Goal: Transaction & Acquisition: Book appointment/travel/reservation

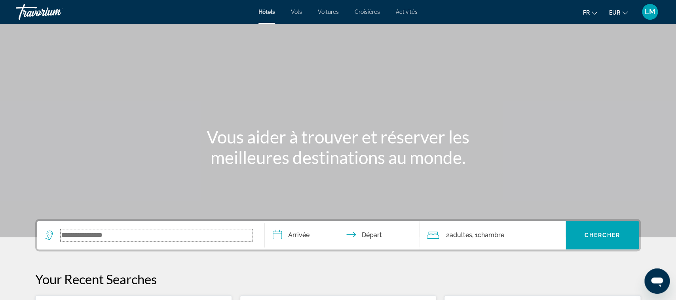
click at [101, 233] on input "Search widget" at bounding box center [157, 235] width 192 height 12
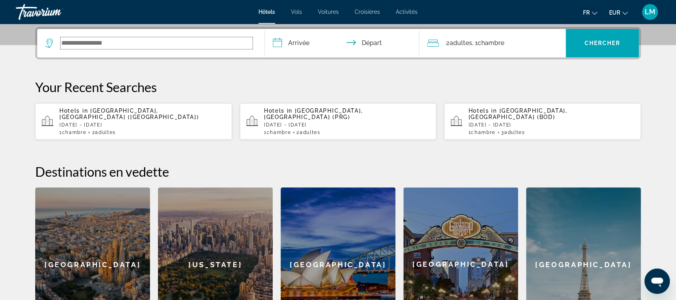
scroll to position [193, 0]
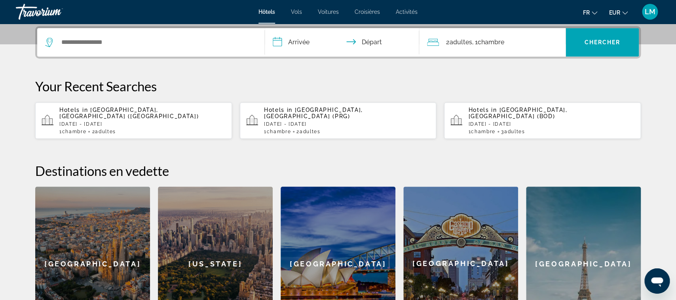
click at [169, 121] on p "Mon, 17 Nov - Wed, 19 Nov" at bounding box center [142, 124] width 166 height 6
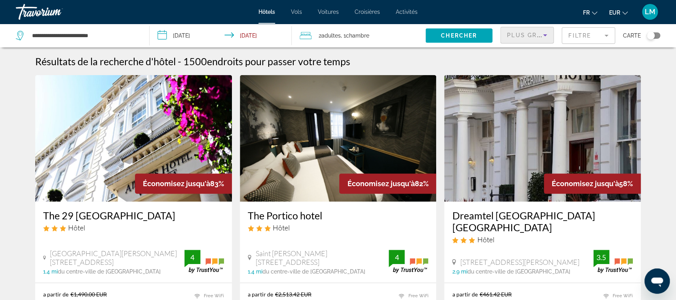
click at [538, 31] on div "Plus grandes économies" at bounding box center [525, 34] width 36 height 9
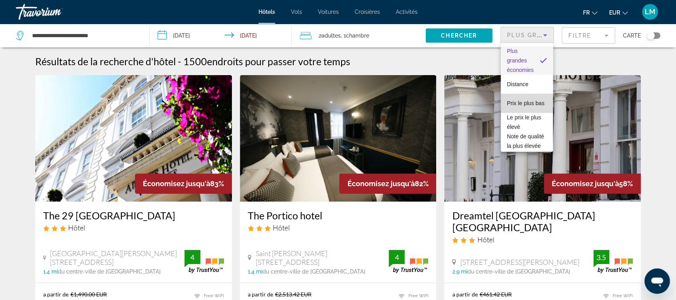
click at [525, 104] on span "Prix le plus bas" at bounding box center [526, 103] width 38 height 6
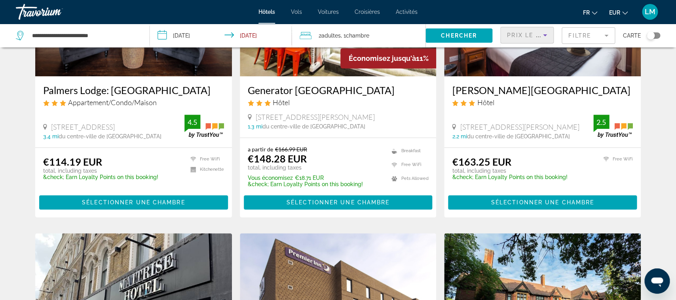
scroll to position [125, 0]
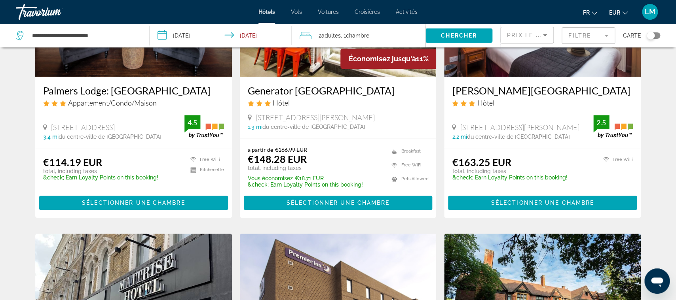
click at [566, 39] on mat-form-field "Filtre" at bounding box center [587, 35] width 53 height 17
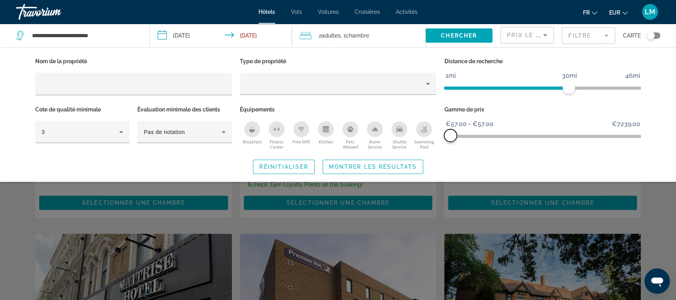
drag, startPoint x: 631, startPoint y: 136, endPoint x: 447, endPoint y: 133, distance: 183.6
click at [447, 133] on span "ngx-slider-max" at bounding box center [450, 135] width 13 height 13
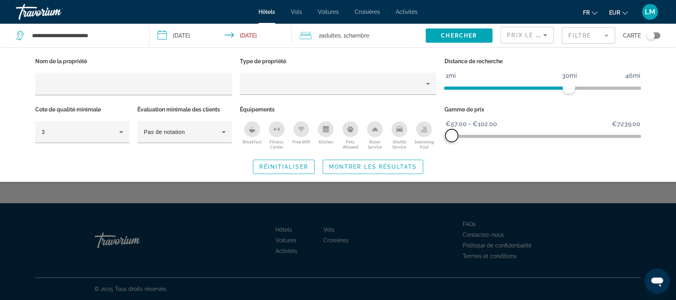
click at [451, 138] on span "ngx-slider-max" at bounding box center [451, 135] width 13 height 13
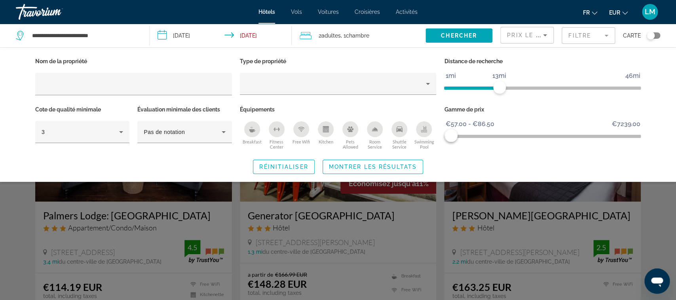
click at [498, 87] on span "ngx-slider" at bounding box center [471, 88] width 55 height 3
click at [402, 164] on span "Montrer les résultats" at bounding box center [373, 167] width 88 height 6
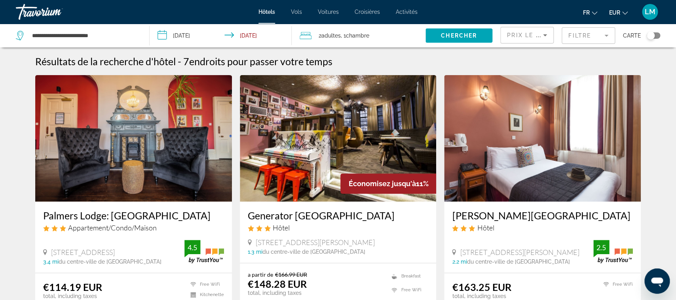
click at [650, 38] on div "Toggle map" at bounding box center [650, 36] width 8 height 8
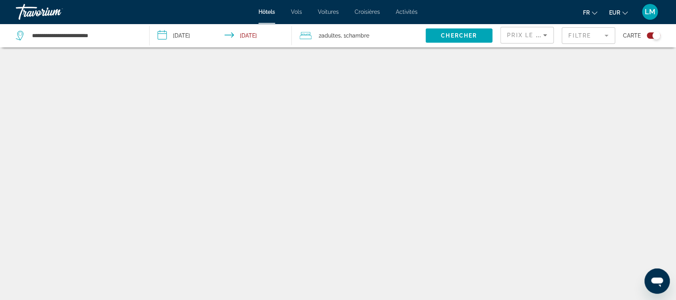
scroll to position [47, 0]
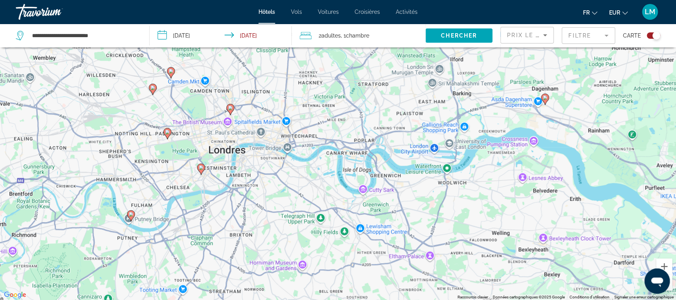
click at [230, 111] on icon "Main content" at bounding box center [230, 109] width 7 height 10
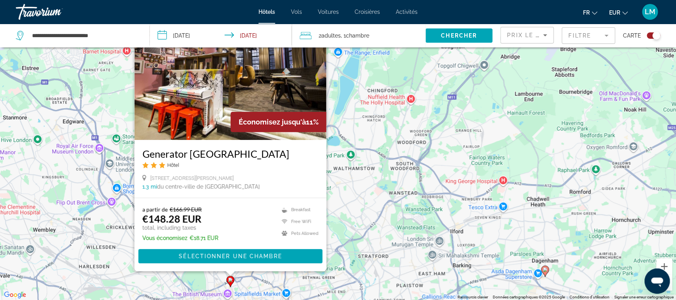
click at [127, 258] on div "Pour activer le glissement avec le clavier, appuyez sur Alt+Entrée. Une fois ce…" at bounding box center [338, 150] width 676 height 300
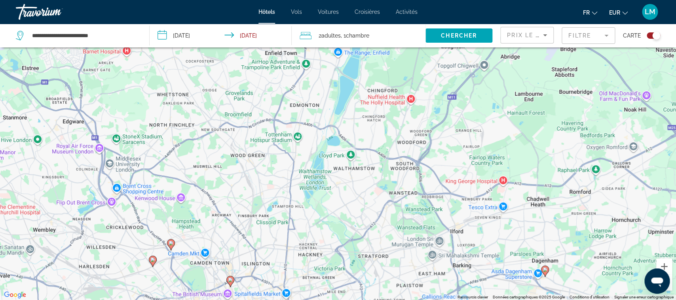
click at [170, 243] on image "Main content" at bounding box center [171, 243] width 5 height 5
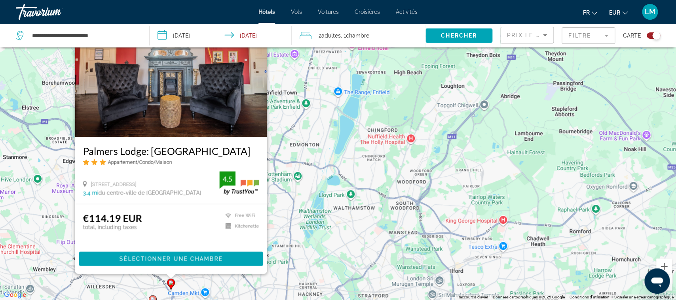
click at [324, 227] on div "Pour activer le glissement avec le clavier, appuyez sur Alt+Entrée. Une fois ce…" at bounding box center [338, 150] width 676 height 300
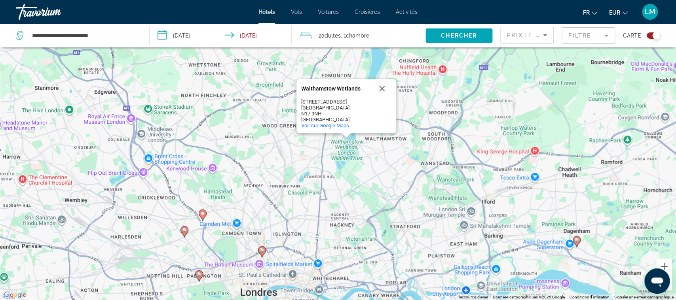
drag, startPoint x: 324, startPoint y: 227, endPoint x: 407, endPoint y: 55, distance: 190.7
click at [407, 55] on div "Pour activer le glissement avec le clavier, appuyez sur Alt+Entrée. Une fois ce…" at bounding box center [338, 150] width 676 height 300
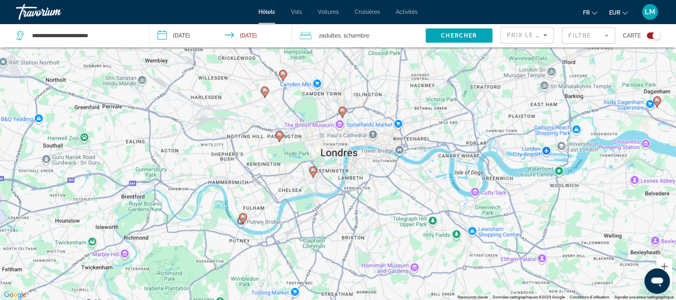
click at [314, 174] on icon "Main content" at bounding box center [313, 171] width 8 height 11
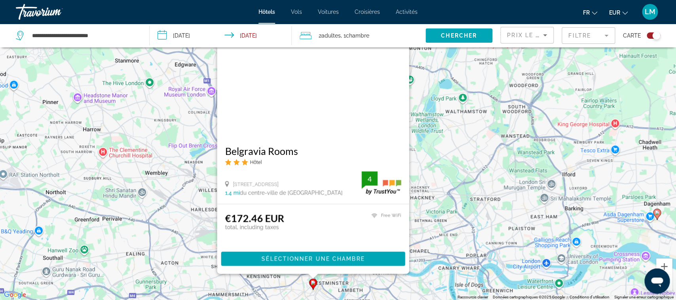
click at [183, 197] on div "Pour activer le glissement avec le clavier, appuyez sur Alt+Entrée. Une fois ce…" at bounding box center [338, 150] width 676 height 300
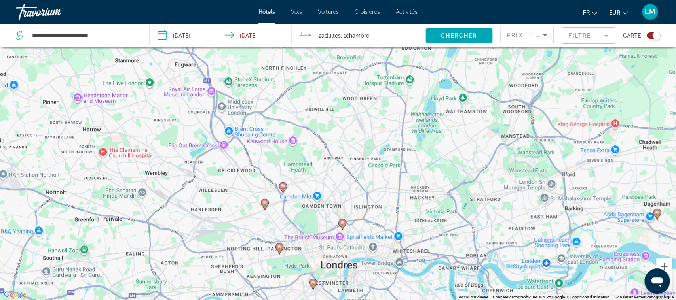
click at [280, 251] on icon "Main content" at bounding box center [279, 248] width 7 height 10
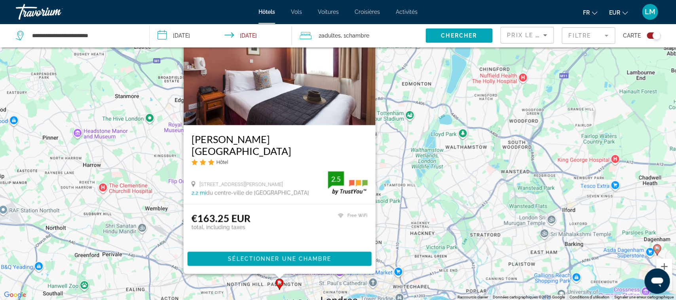
click at [407, 199] on div "Pour activer le glissement avec le clavier, appuyez sur Alt+Entrée. Une fois ce…" at bounding box center [338, 150] width 676 height 300
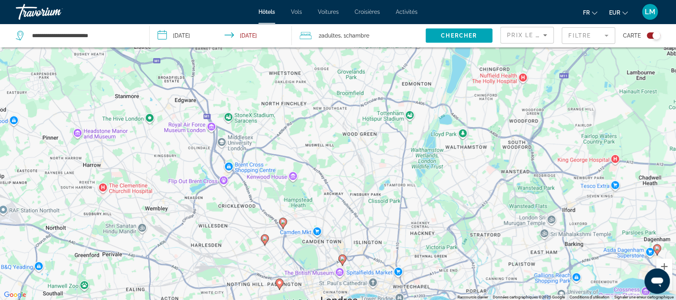
click at [265, 243] on icon "Main content" at bounding box center [264, 240] width 7 height 10
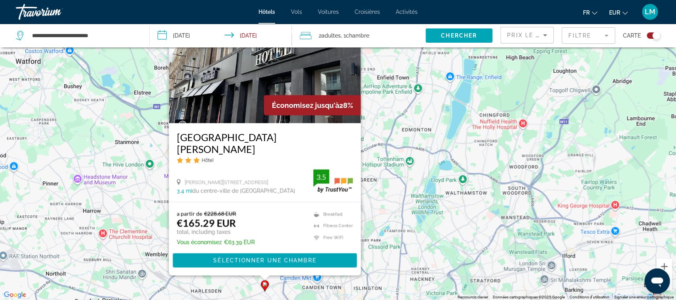
click at [411, 213] on div "Pour activer le glissement avec le clavier, appuyez sur Alt+Entrée. Une fois ce…" at bounding box center [338, 150] width 676 height 300
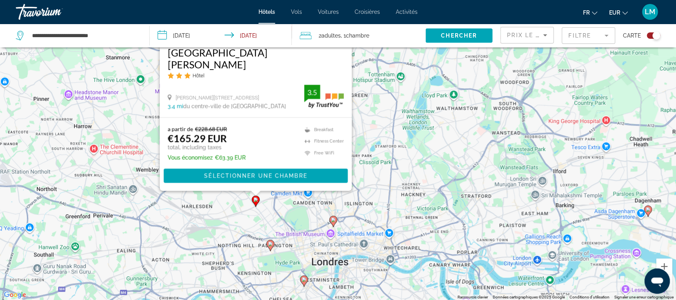
drag, startPoint x: 411, startPoint y: 213, endPoint x: 401, endPoint y: 126, distance: 87.1
click at [401, 126] on div "Pour activer le glissement avec le clavier, appuyez sur Alt+Entrée. Une fois ce…" at bounding box center [338, 150] width 676 height 300
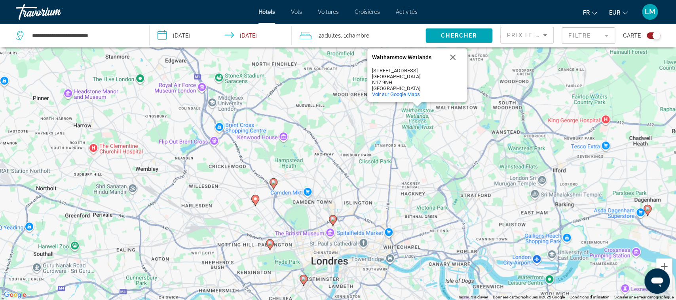
drag, startPoint x: 385, startPoint y: 226, endPoint x: 375, endPoint y: 153, distance: 73.8
click at [375, 153] on div "Pour activer le glissement avec le clavier, appuyez sur Alt+Entrée. Une fois ce…" at bounding box center [338, 150] width 676 height 300
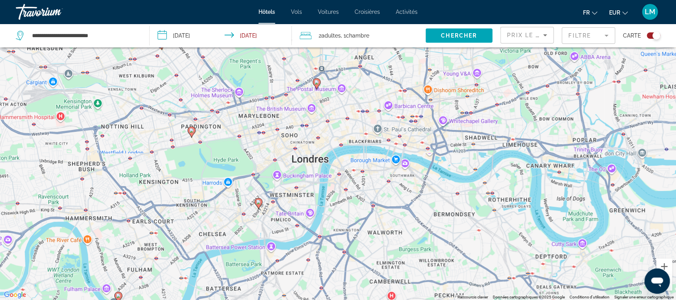
drag, startPoint x: 338, startPoint y: 195, endPoint x: 322, endPoint y: 132, distance: 65.6
click at [322, 132] on div "Pour activer le glissement avec le clavier, appuyez sur Alt+Entrée. Une fois ce…" at bounding box center [338, 150] width 676 height 300
click at [190, 136] on gmp-advanced-marker "Main content" at bounding box center [191, 132] width 8 height 12
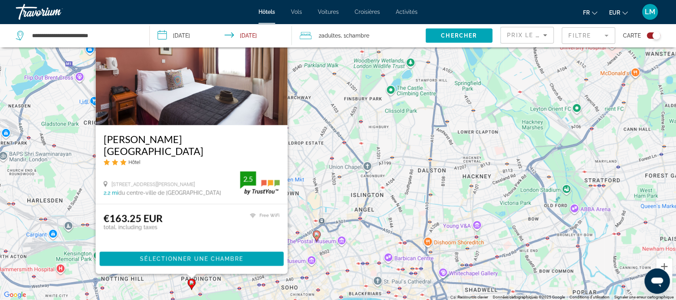
click at [196, 150] on h3 "Craven Hotel" at bounding box center [192, 145] width 176 height 24
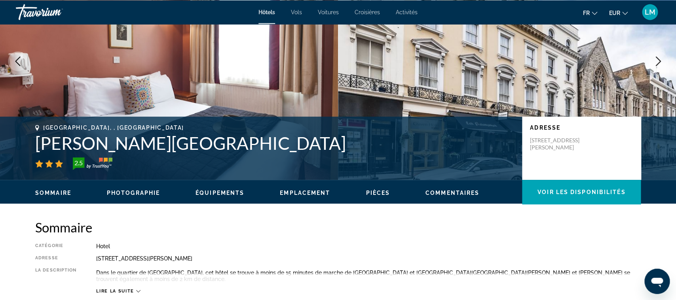
scroll to position [80, 0]
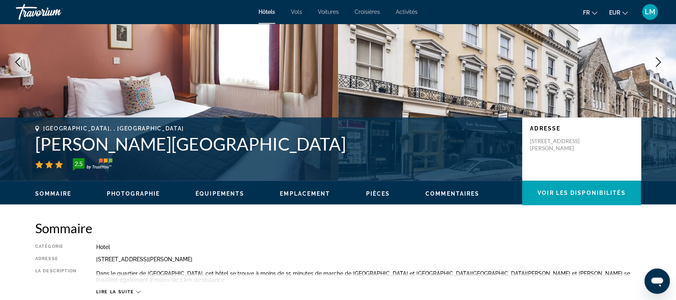
click at [374, 148] on h1 "Craven Hotel" at bounding box center [274, 144] width 479 height 21
click at [124, 142] on h1 "Craven Hotel" at bounding box center [274, 144] width 479 height 21
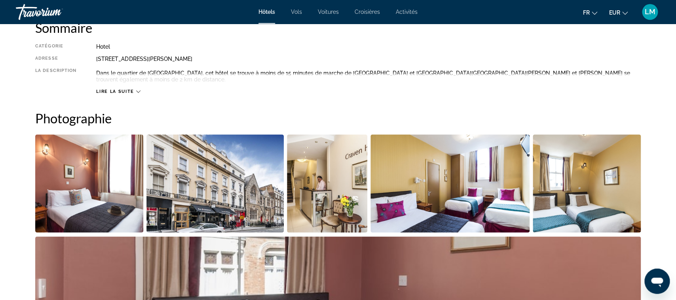
scroll to position [163, 0]
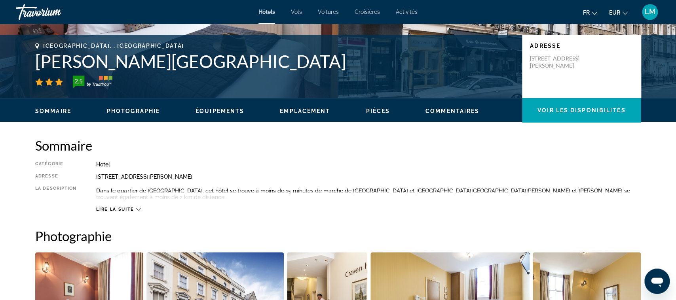
click at [128, 199] on div "Lire la suite" at bounding box center [368, 202] width 544 height 22
click at [120, 207] on span "Lire la suite" at bounding box center [115, 209] width 38 height 5
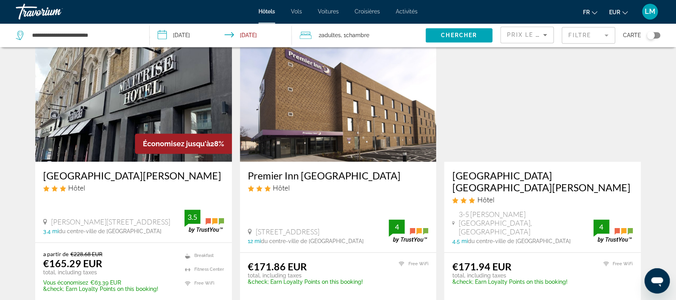
scroll to position [305, 0]
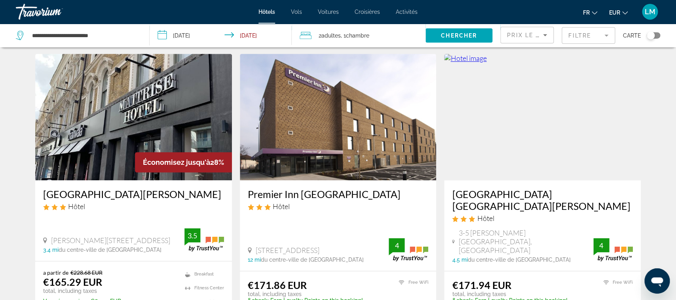
click at [349, 195] on h3 "Premier Inn London Dagenham" at bounding box center [338, 195] width 181 height 12
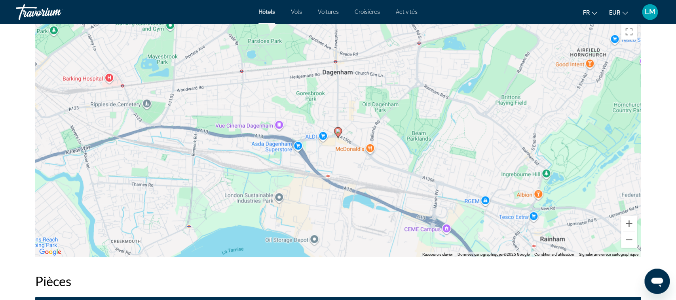
scroll to position [774, 0]
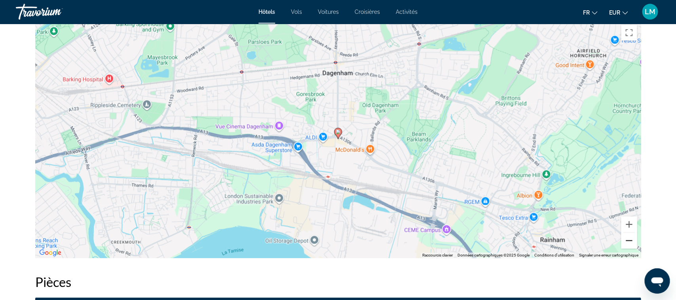
click at [632, 235] on button "Zoom arrière" at bounding box center [629, 241] width 16 height 16
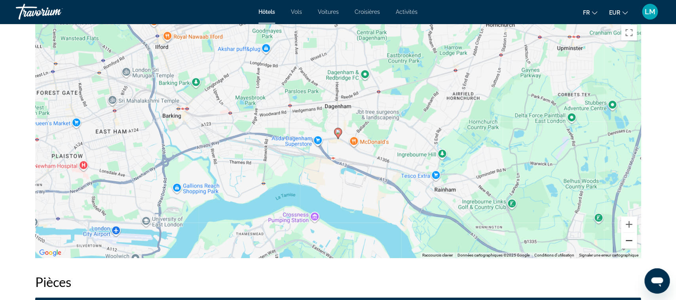
click at [632, 235] on button "Zoom arrière" at bounding box center [629, 241] width 16 height 16
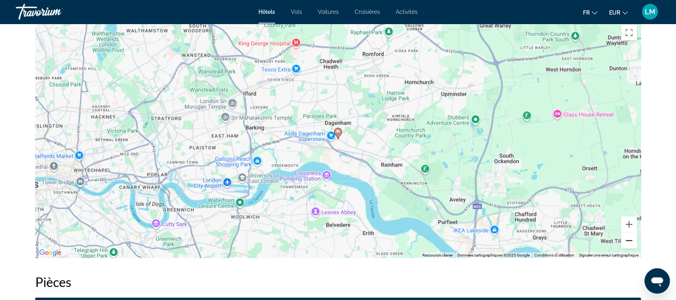
click at [632, 235] on button "Zoom arrière" at bounding box center [629, 241] width 16 height 16
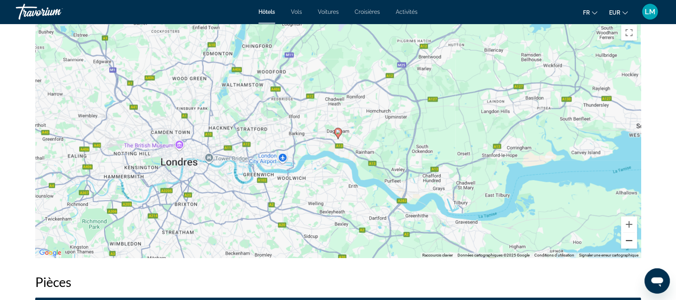
click at [632, 235] on button "Zoom arrière" at bounding box center [629, 241] width 16 height 16
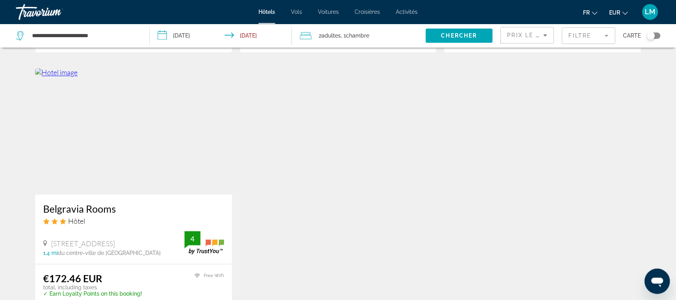
scroll to position [595, 0]
click at [193, 153] on img "Main content" at bounding box center [133, 130] width 197 height 127
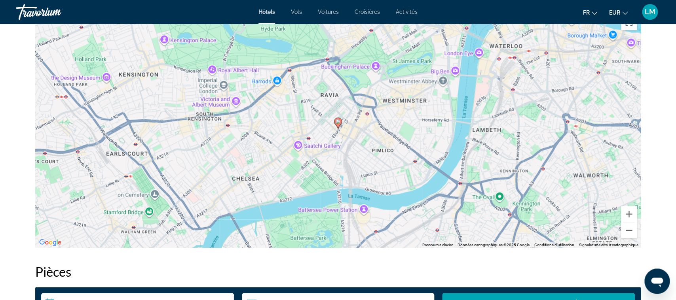
scroll to position [743, 0]
click at [633, 231] on button "Zoom arrière" at bounding box center [629, 230] width 16 height 16
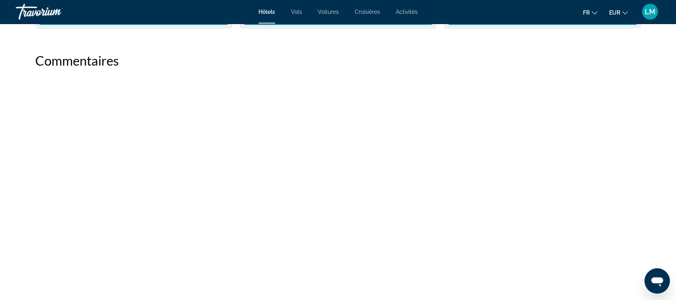
scroll to position [1466, 0]
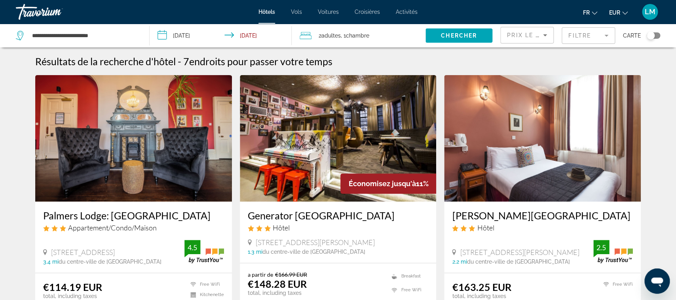
click at [102, 214] on h3 "Palmers Lodge: Swiss Cottage" at bounding box center [133, 216] width 181 height 12
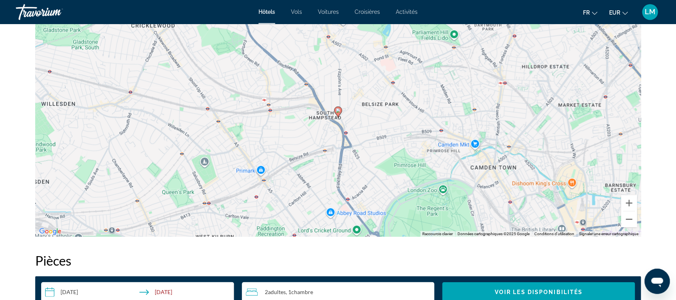
scroll to position [803, 0]
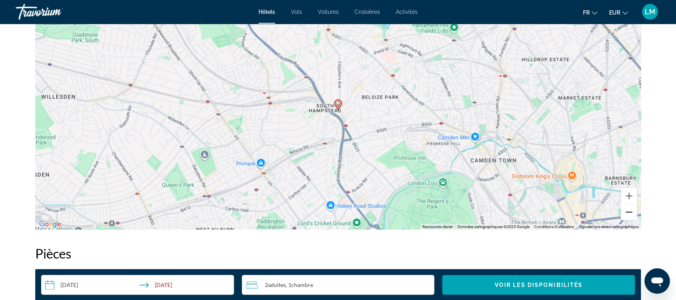
click at [632, 217] on button "Zoom arrière" at bounding box center [629, 213] width 16 height 16
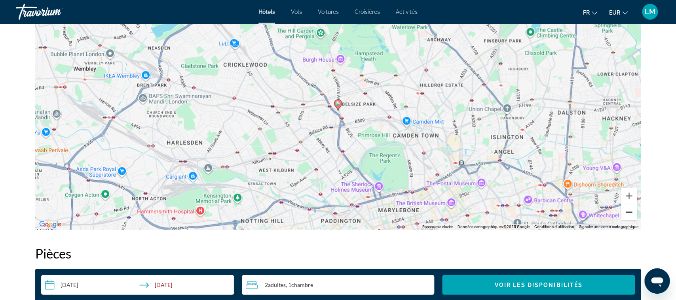
click at [632, 217] on button "Zoom arrière" at bounding box center [629, 213] width 16 height 16
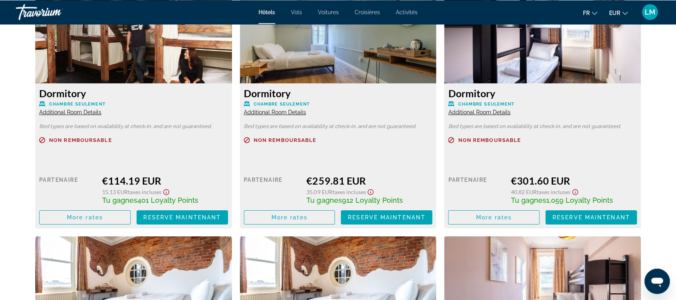
scroll to position [1155, 0]
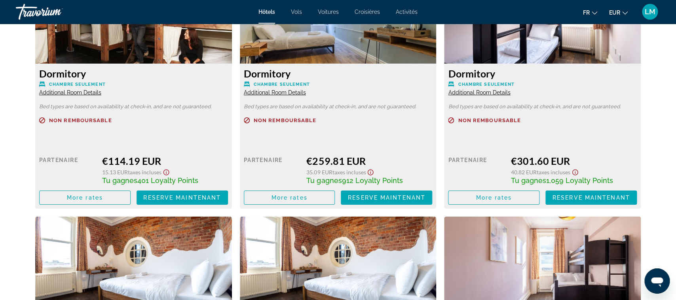
click at [285, 91] on span "Additional Room Details" at bounding box center [275, 92] width 62 height 6
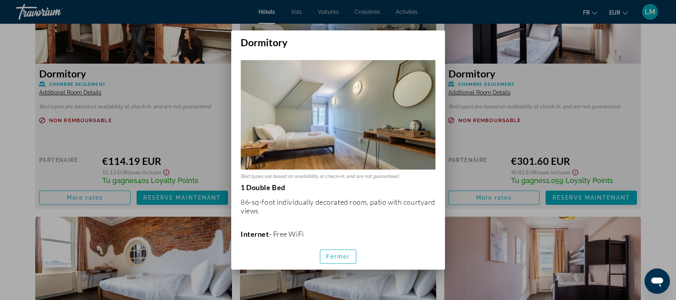
click at [206, 131] on div at bounding box center [338, 150] width 676 height 300
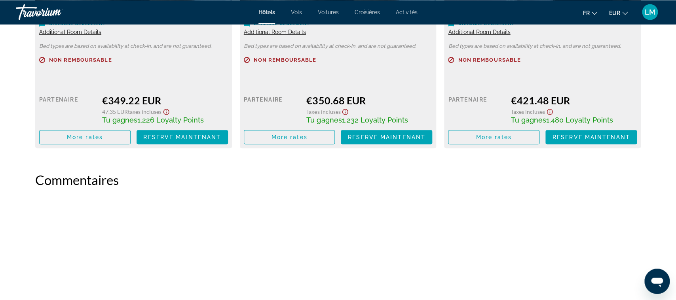
scroll to position [1474, 0]
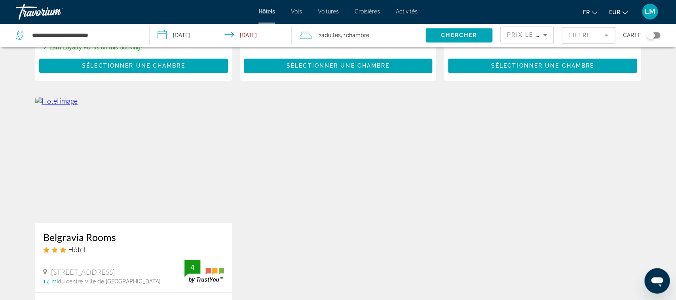
scroll to position [633, 0]
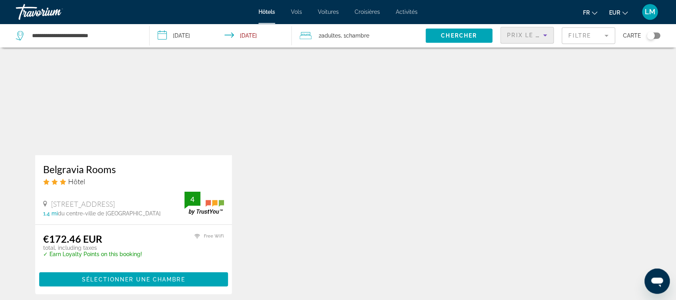
click at [544, 36] on icon "Sort by" at bounding box center [545, 35] width 4 height 2
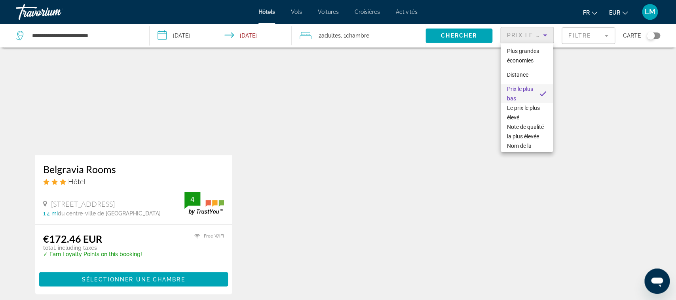
click at [589, 36] on div at bounding box center [338, 150] width 676 height 300
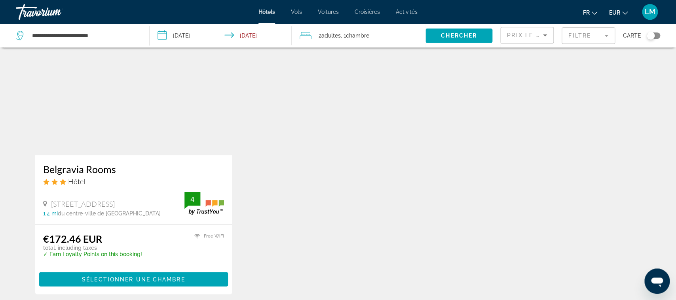
click at [589, 36] on mat-form-field "Filtre" at bounding box center [587, 35] width 53 height 17
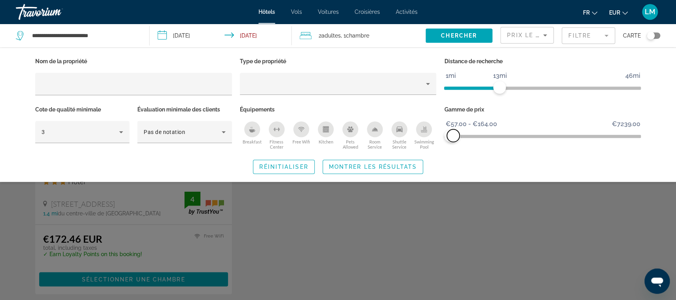
click at [453, 137] on span "ngx-slider-max" at bounding box center [453, 135] width 13 height 13
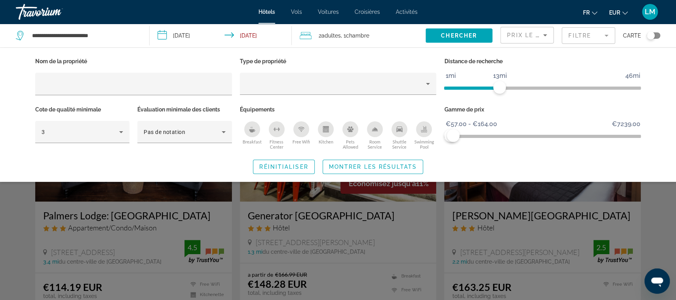
click at [662, 212] on div "Search widget" at bounding box center [338, 210] width 676 height 182
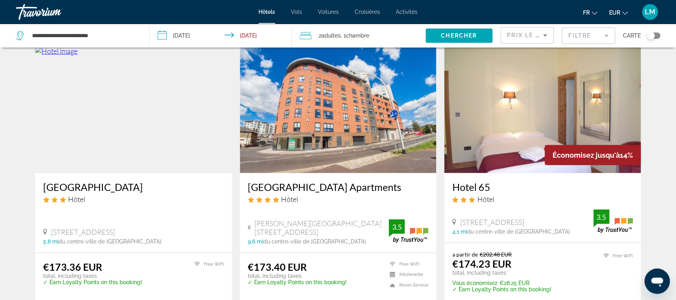
scroll to position [897, 0]
click at [104, 123] on img "Main content" at bounding box center [133, 110] width 197 height 127
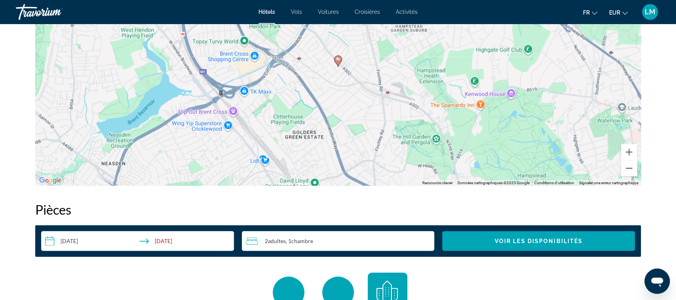
scroll to position [843, 0]
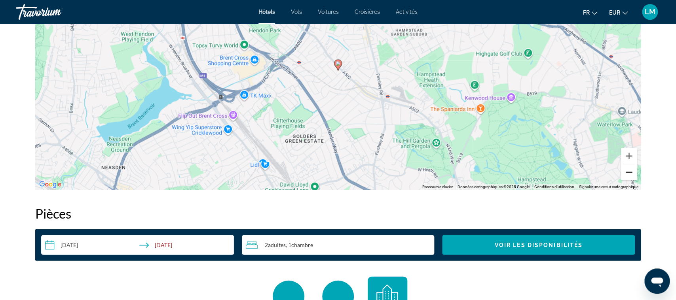
click at [630, 170] on button "Zoom arrière" at bounding box center [629, 172] width 16 height 16
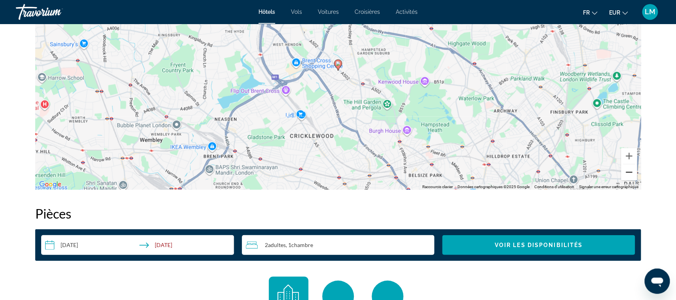
click at [630, 170] on button "Zoom arrière" at bounding box center [629, 172] width 16 height 16
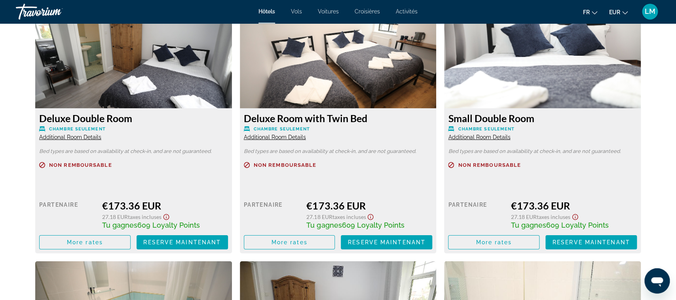
scroll to position [1125, 0]
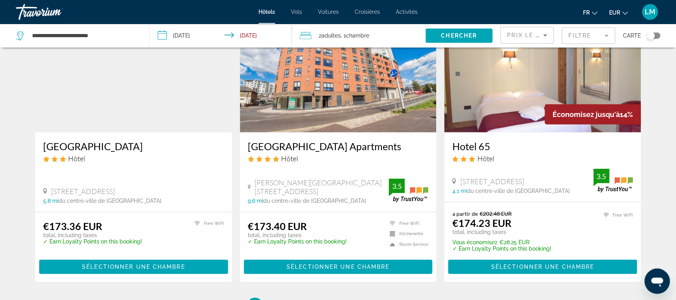
scroll to position [1011, 0]
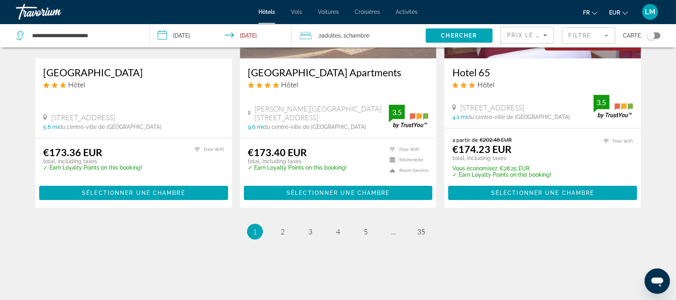
click at [275, 224] on li "page 2" at bounding box center [283, 232] width 16 height 16
click at [281, 227] on span "2" at bounding box center [282, 231] width 4 height 9
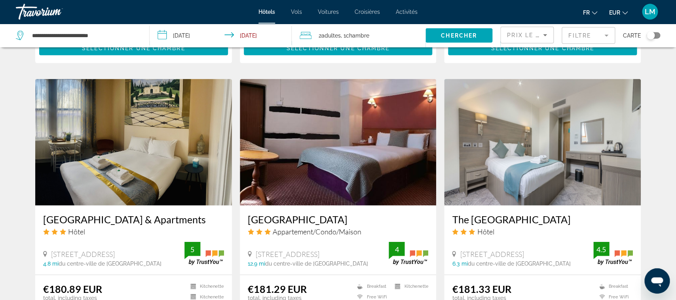
scroll to position [992, 0]
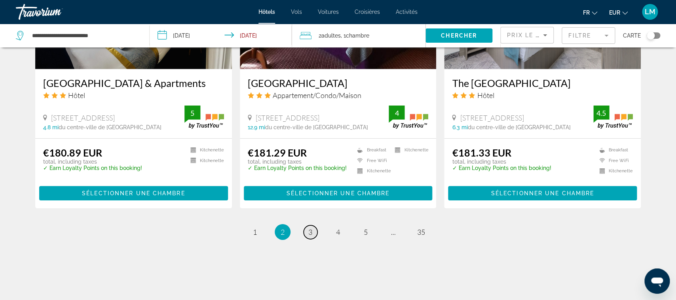
click at [308, 228] on span "3" at bounding box center [310, 232] width 4 height 9
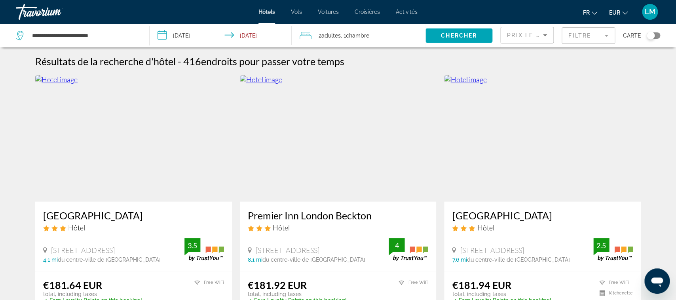
click at [651, 33] on div "Toggle map" at bounding box center [650, 36] width 8 height 8
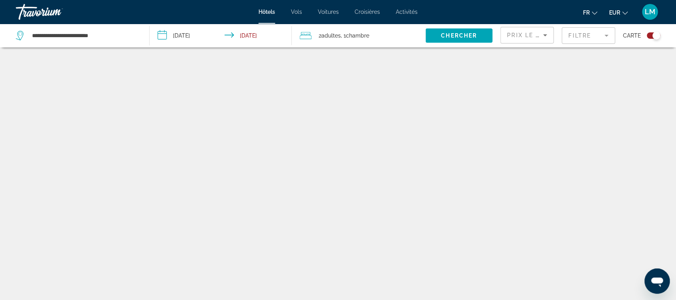
scroll to position [47, 0]
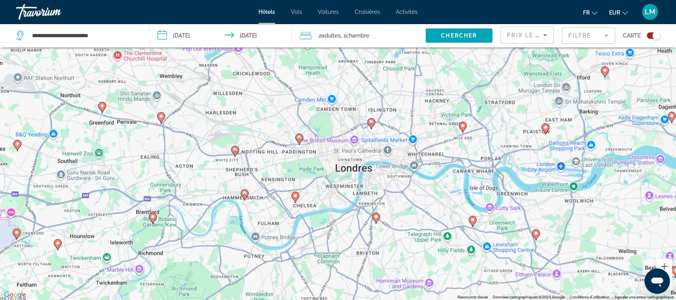
click at [244, 194] on image "Main content" at bounding box center [244, 193] width 5 height 5
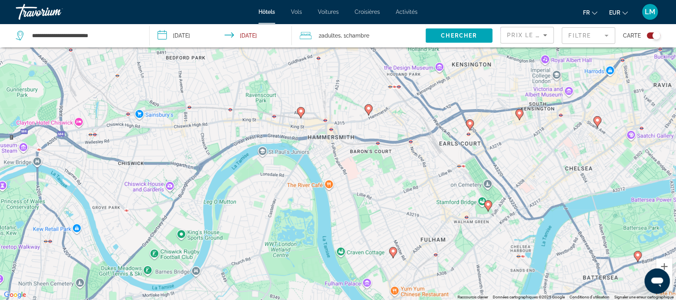
click at [300, 117] on gmp-advanced-marker "Main content" at bounding box center [301, 113] width 8 height 12
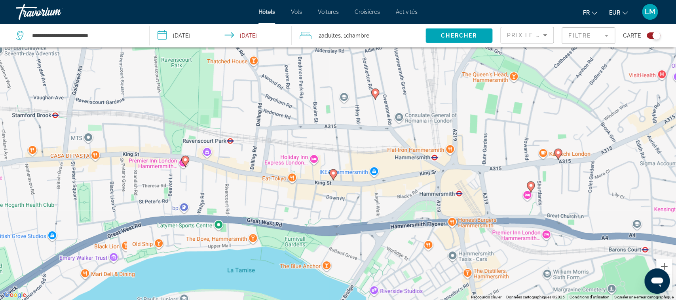
click at [334, 176] on icon "Main content" at bounding box center [332, 174] width 7 height 10
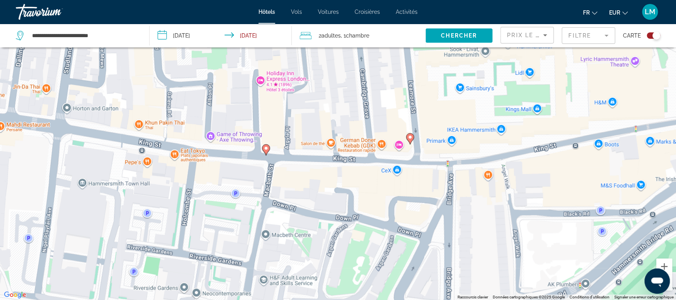
click at [266, 150] on icon "Main content" at bounding box center [265, 149] width 7 height 10
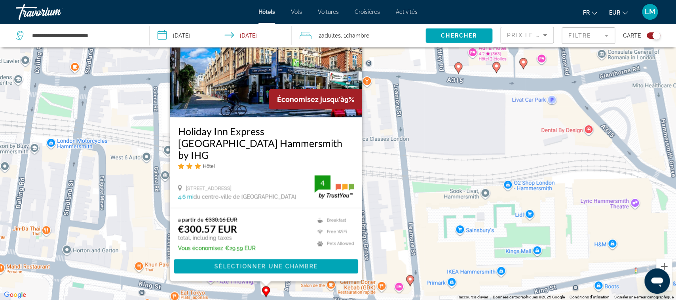
click at [548, 42] on div "Prix le plus bas" at bounding box center [526, 35] width 53 height 16
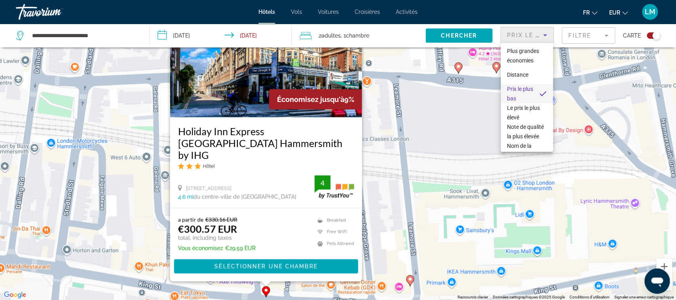
click at [579, 36] on div at bounding box center [338, 150] width 676 height 300
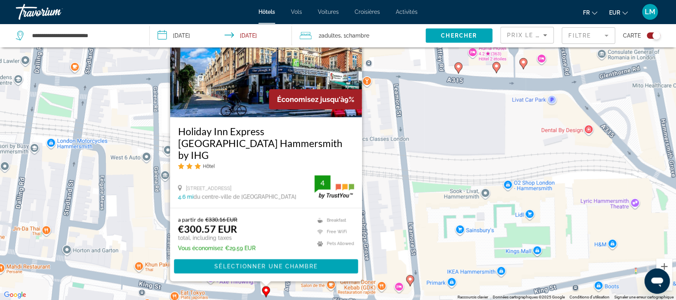
click at [579, 36] on mat-form-field "Filtre" at bounding box center [587, 35] width 53 height 17
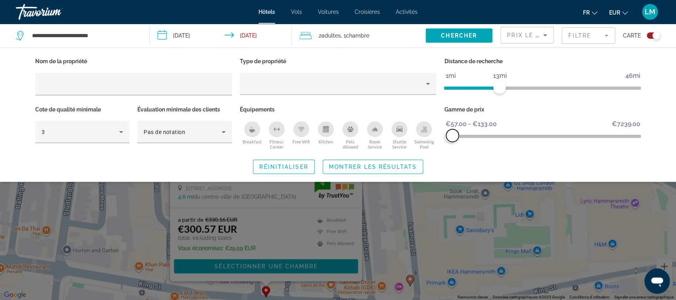
click at [452, 136] on span "ngx-slider-max" at bounding box center [452, 135] width 13 height 13
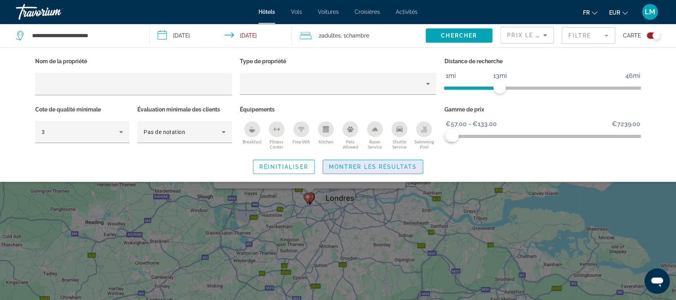
click at [406, 166] on span "Montrer les résultats" at bounding box center [373, 167] width 88 height 6
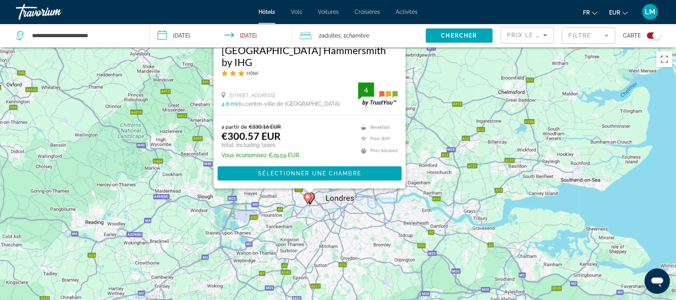
click at [320, 213] on div "Pour activer le glissement avec le clavier, appuyez sur Alt+Entrée. Une fois ce…" at bounding box center [338, 197] width 676 height 300
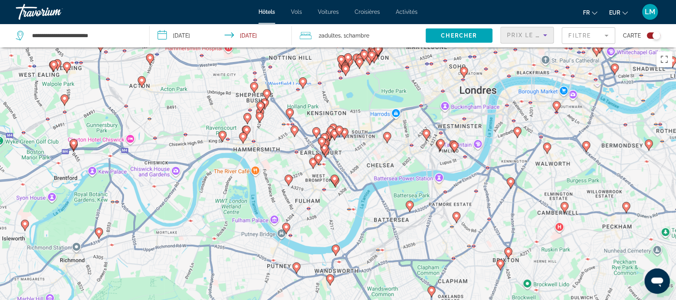
click at [532, 37] on span "Prix le plus bas" at bounding box center [538, 35] width 62 height 6
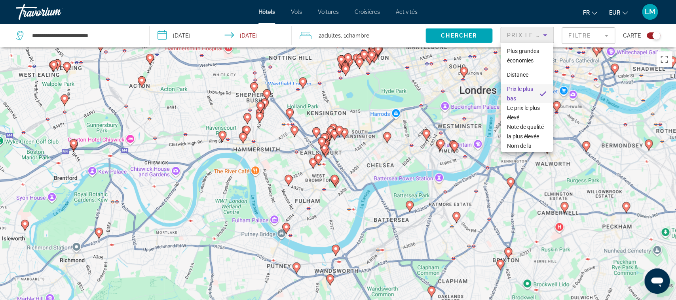
click at [573, 34] on div at bounding box center [338, 150] width 676 height 300
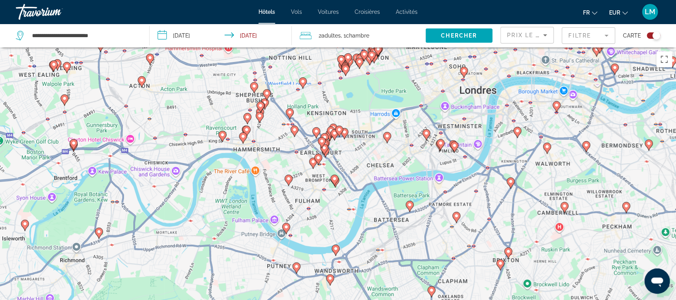
click at [573, 34] on mat-form-field "Filtre" at bounding box center [587, 35] width 53 height 17
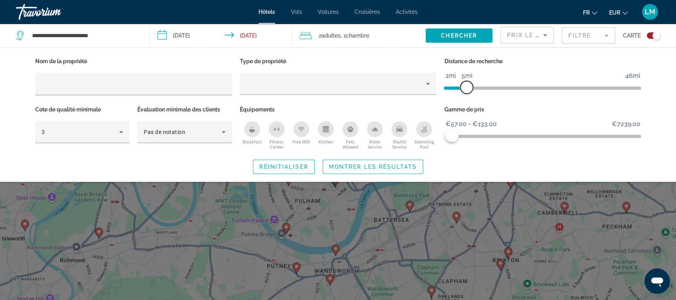
drag, startPoint x: 503, startPoint y: 86, endPoint x: 467, endPoint y: 91, distance: 36.3
click at [467, 91] on span "ngx-slider" at bounding box center [466, 87] width 13 height 13
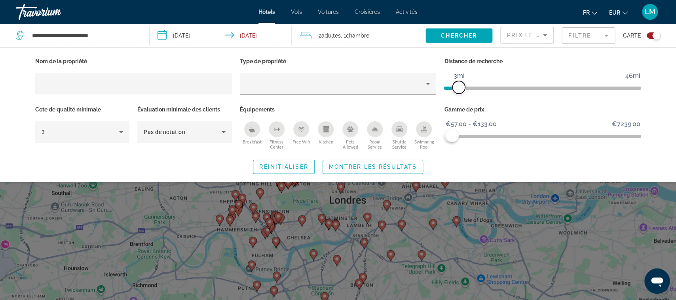
drag, startPoint x: 462, startPoint y: 90, endPoint x: 457, endPoint y: 97, distance: 8.2
click at [457, 97] on div "Distance de recherche 1mi 46mi 3mi" at bounding box center [542, 80] width 205 height 48
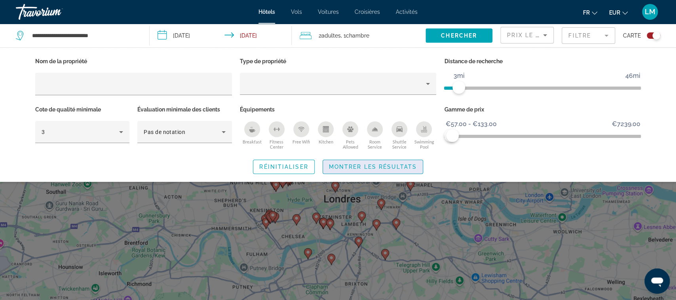
click at [411, 169] on span "Montrer les résultats" at bounding box center [373, 167] width 88 height 6
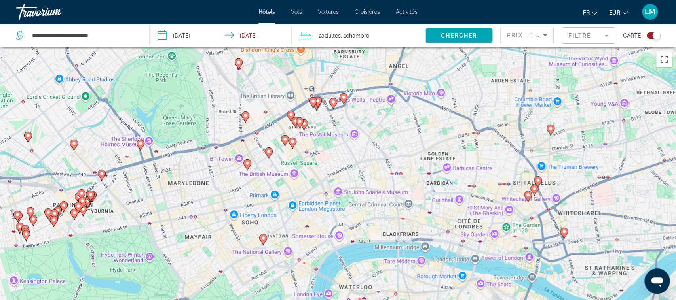
click at [264, 237] on image "Main content" at bounding box center [263, 238] width 5 height 5
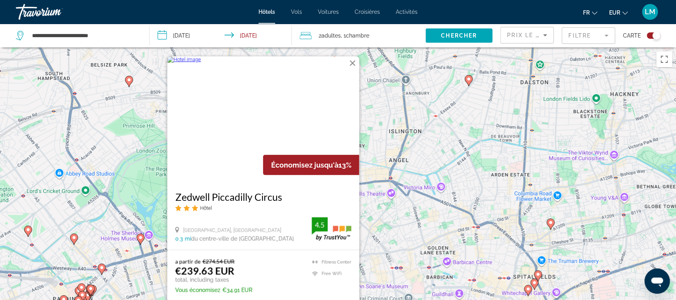
click at [414, 191] on div "Pour activer le glissement avec le clavier, appuyez sur Alt+Entrée. Une fois ce…" at bounding box center [338, 197] width 676 height 300
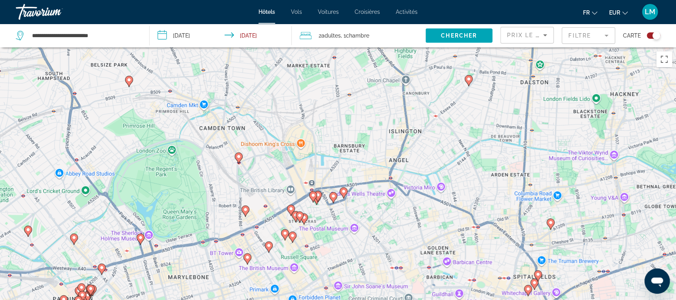
click at [343, 198] on icon "Main content" at bounding box center [343, 192] width 8 height 11
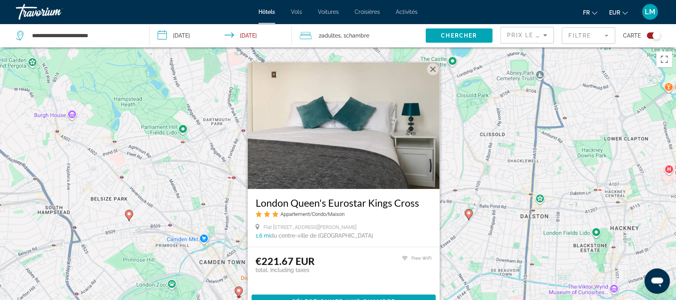
click at [204, 248] on div "Pour activer le glissement avec le clavier, appuyez sur Alt+Entrée. Une fois ce…" at bounding box center [338, 197] width 676 height 300
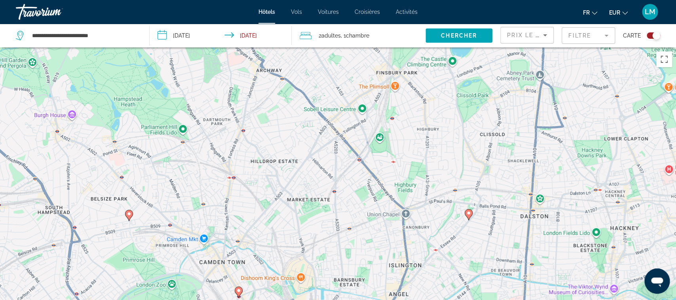
drag, startPoint x: 311, startPoint y: 259, endPoint x: 308, endPoint y: 148, distance: 110.4
click at [308, 148] on div "Pour activer le glissement avec le clavier, appuyez sur Alt+Entrée. Une fois ce…" at bounding box center [338, 197] width 676 height 300
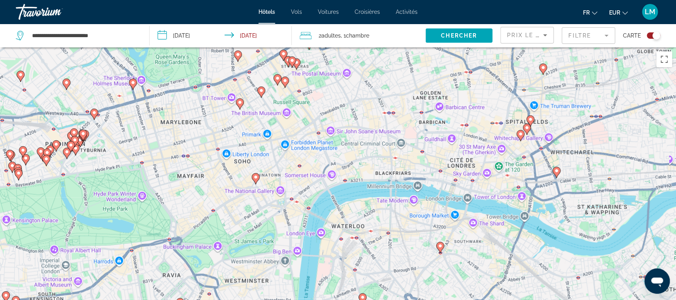
drag, startPoint x: 301, startPoint y: 172, endPoint x: 332, endPoint y: 207, distance: 47.1
click at [332, 207] on div "Pour activer le glissement avec le clavier, appuyez sur Alt+Entrée. Une fois ce…" at bounding box center [338, 197] width 676 height 300
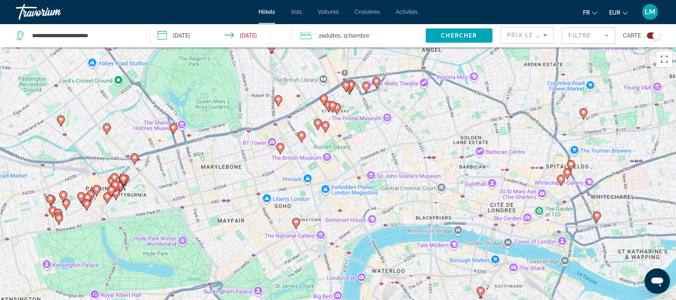
click at [276, 102] on icon "Main content" at bounding box center [278, 100] width 7 height 10
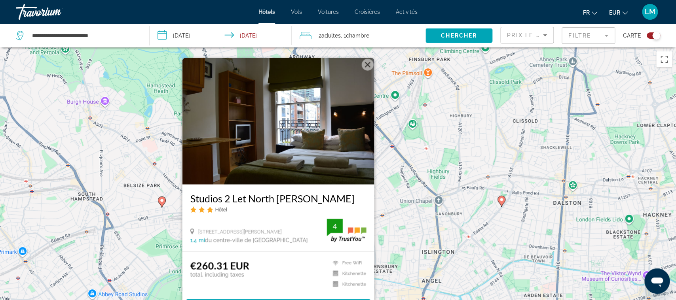
click at [171, 232] on div "Pour activer le glissement avec le clavier, appuyez sur Alt+Entrée. Une fois ce…" at bounding box center [338, 197] width 676 height 300
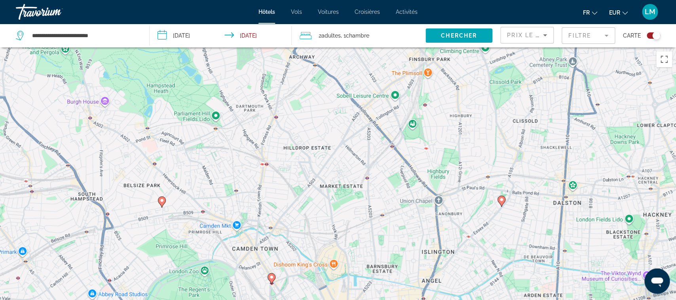
drag, startPoint x: 384, startPoint y: 217, endPoint x: 352, endPoint y: 139, distance: 84.8
click at [360, 154] on div "Pour activer le glissement avec le clavier, appuyez sur Alt+Entrée. Une fois ce…" at bounding box center [338, 197] width 676 height 300
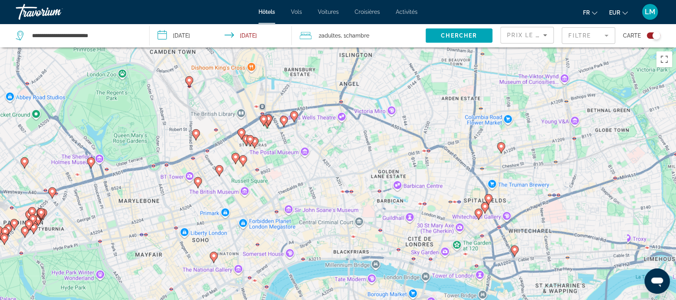
click at [500, 148] on icon "Main content" at bounding box center [500, 147] width 7 height 10
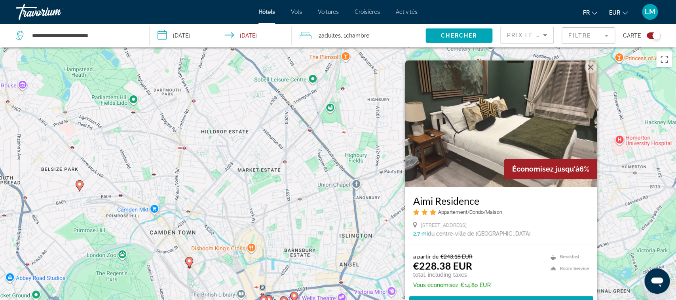
click at [458, 199] on h3 "Aimi Residence" at bounding box center [501, 201] width 176 height 12
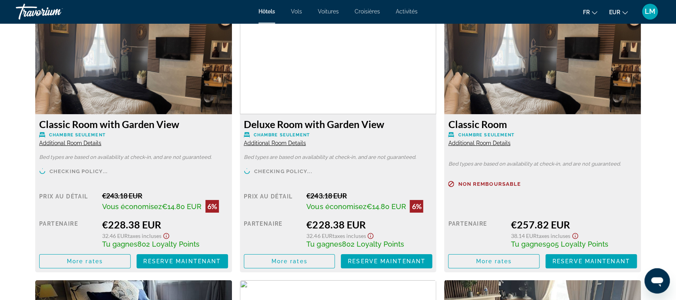
scroll to position [1137, 0]
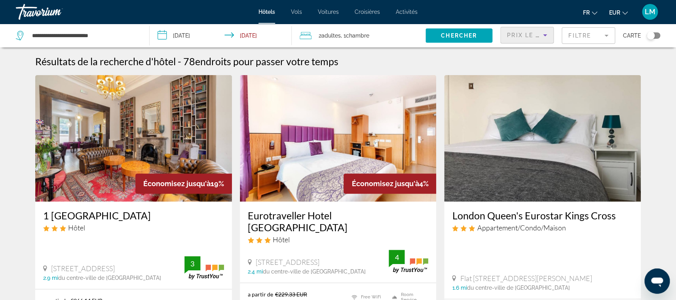
click at [519, 31] on div "Prix le plus bas" at bounding box center [525, 34] width 36 height 9
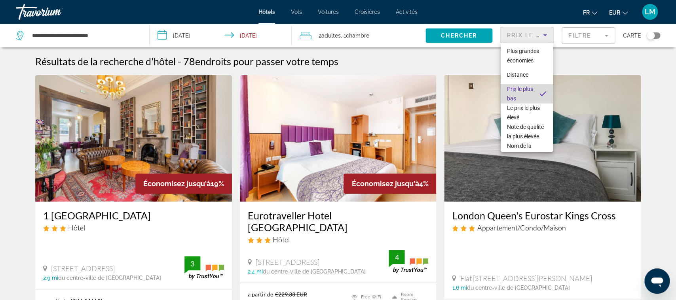
click at [531, 92] on span "Prix le plus bas" at bounding box center [520, 93] width 27 height 19
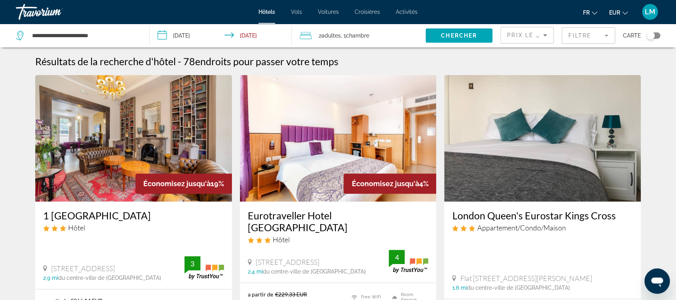
click at [585, 31] on mat-form-field "Filtre" at bounding box center [587, 35] width 53 height 17
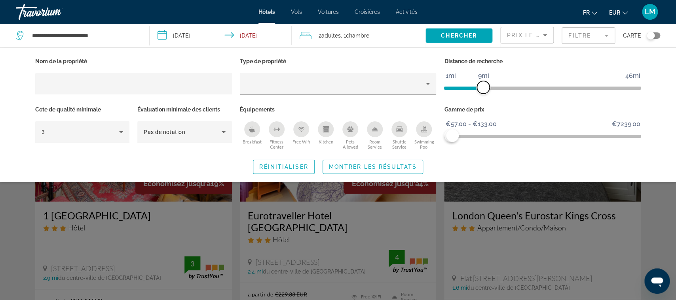
drag, startPoint x: 463, startPoint y: 89, endPoint x: 485, endPoint y: 88, distance: 21.8
click at [485, 88] on span "ngx-slider" at bounding box center [483, 87] width 13 height 13
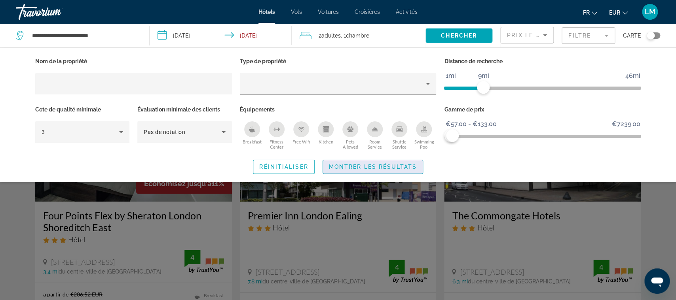
click at [392, 170] on span "Montrer les résultats" at bounding box center [373, 167] width 88 height 6
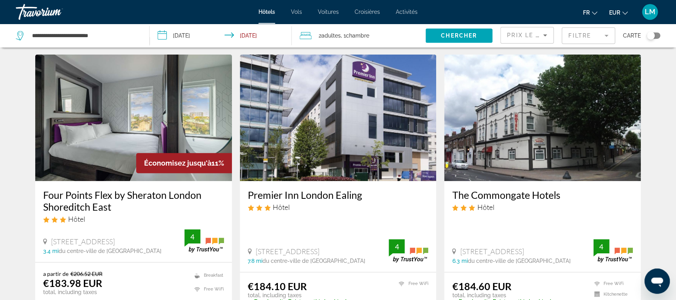
scroll to position [19, 0]
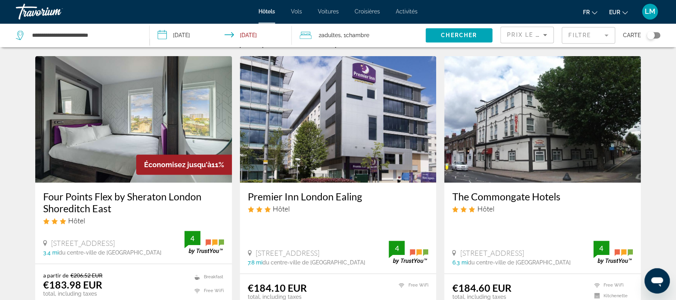
click at [160, 197] on h3 "Four Points Flex by Sheraton London Shoreditch East" at bounding box center [133, 203] width 181 height 24
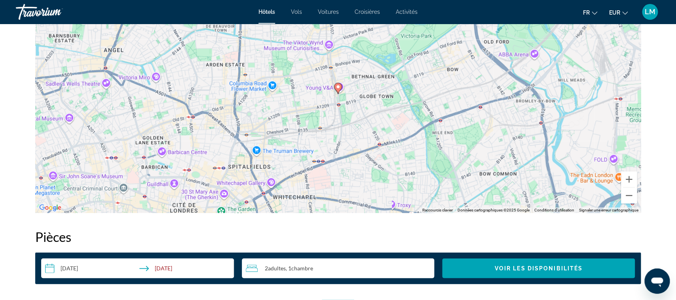
scroll to position [826, 0]
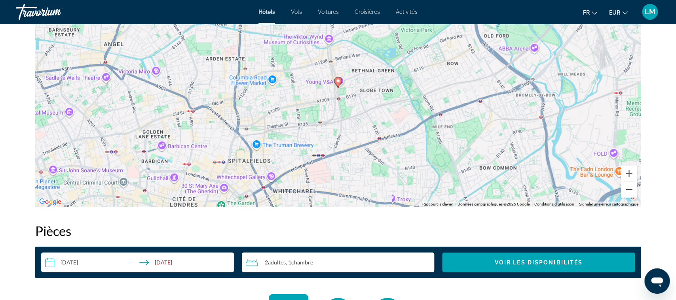
click at [627, 191] on button "Zoom arrière" at bounding box center [629, 190] width 16 height 16
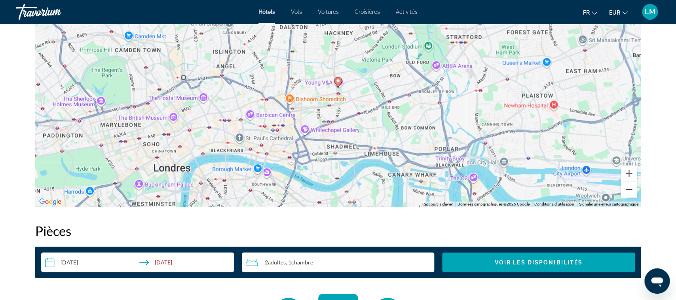
click at [627, 191] on button "Zoom arrière" at bounding box center [629, 190] width 16 height 16
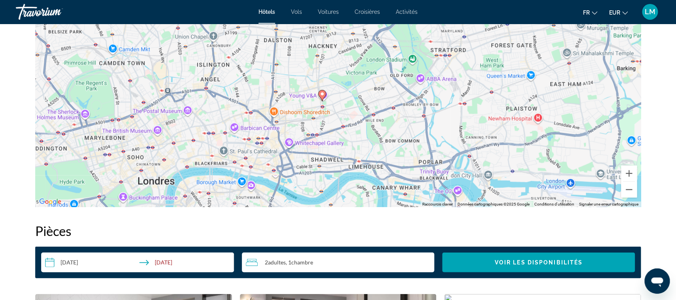
drag, startPoint x: 310, startPoint y: 85, endPoint x: 344, endPoint y: 129, distance: 55.5
click at [344, 129] on div "Pour activer le glissement avec le clavier, appuyez sur Alt+Entrée. Une fois ce…" at bounding box center [337, 88] width 605 height 237
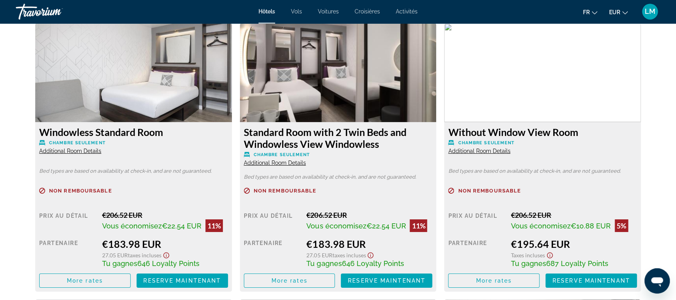
scroll to position [1092, 0]
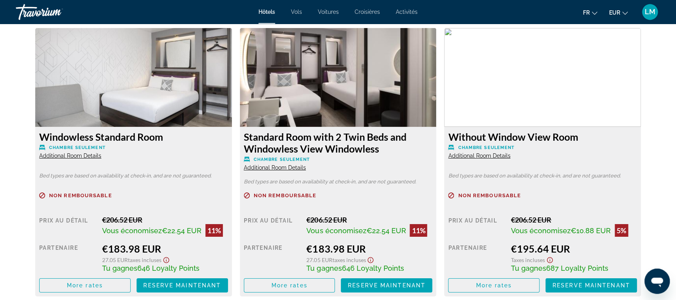
click at [92, 153] on span "Additional Room Details" at bounding box center [70, 155] width 62 height 6
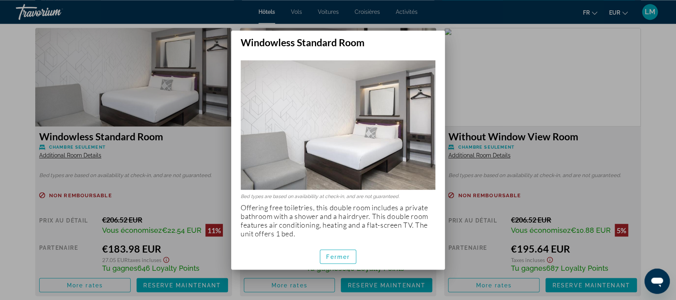
scroll to position [0, 0]
click at [12, 174] on div at bounding box center [338, 150] width 676 height 300
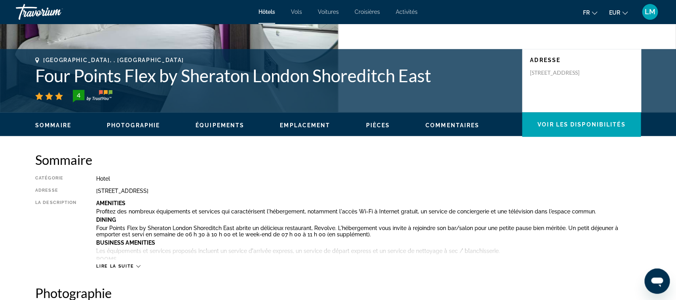
scroll to position [213, 0]
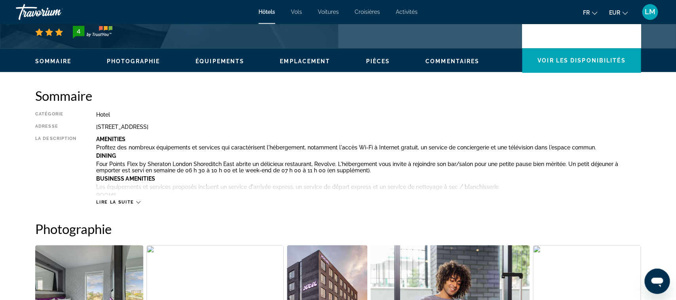
click at [114, 200] on span "Lire la suite" at bounding box center [115, 202] width 38 height 5
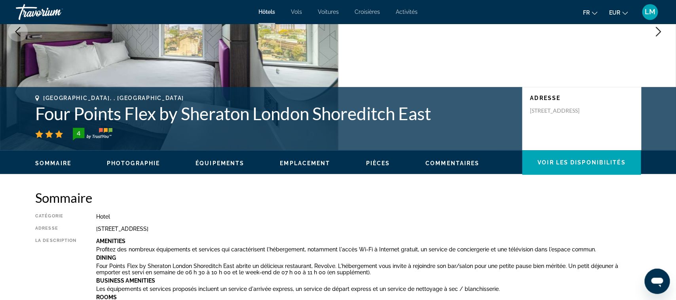
scroll to position [109, 0]
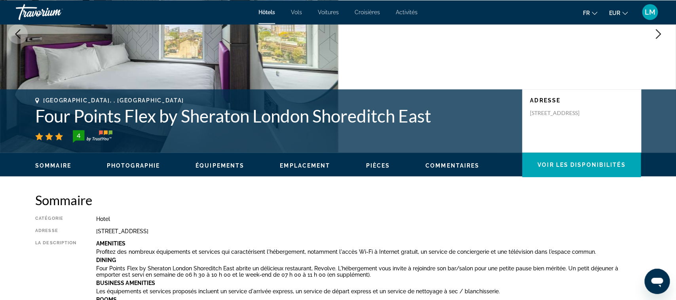
click at [160, 118] on h1 "Four Points Flex by Sheraton London Shoreditch East" at bounding box center [274, 115] width 479 height 21
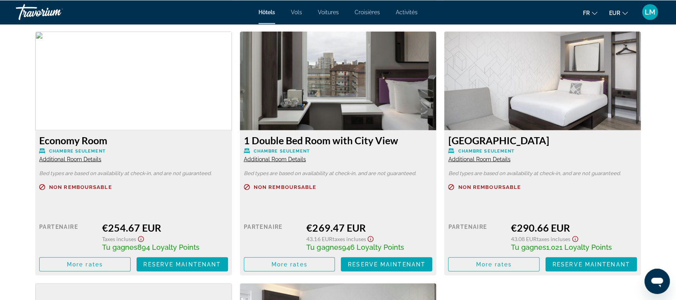
scroll to position [2128, 0]
